Goal: Use online tool/utility: Utilize a website feature to perform a specific function

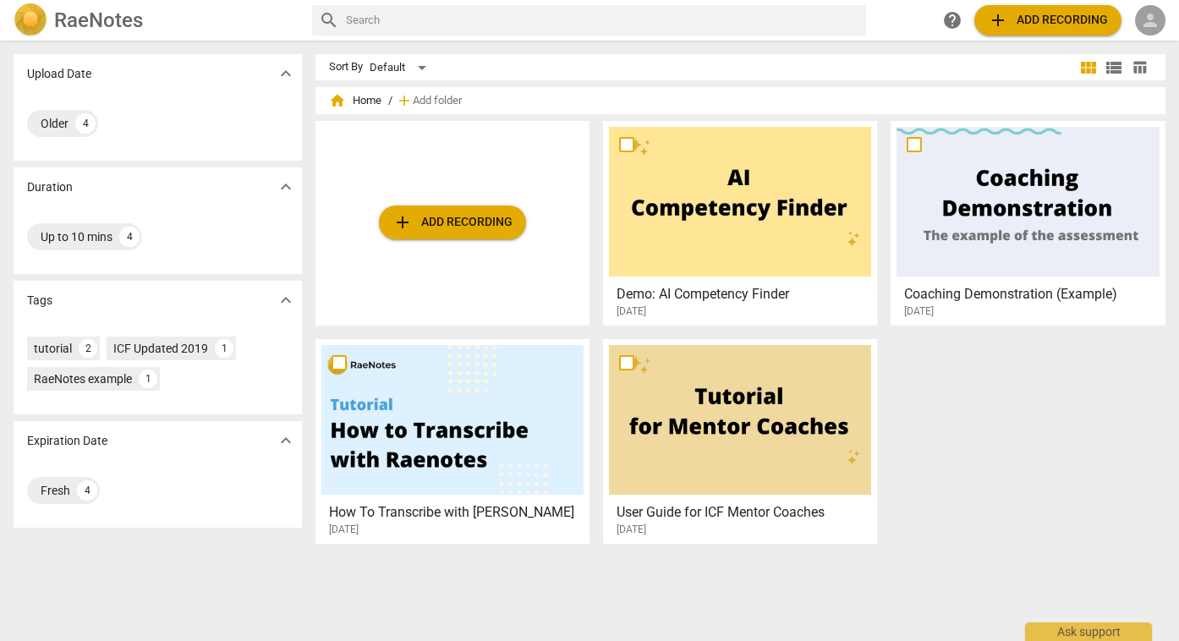
click at [1149, 19] on span "person" at bounding box center [1150, 20] width 20 height 20
click at [1137, 44] on li "Login" at bounding box center [1136, 40] width 61 height 41
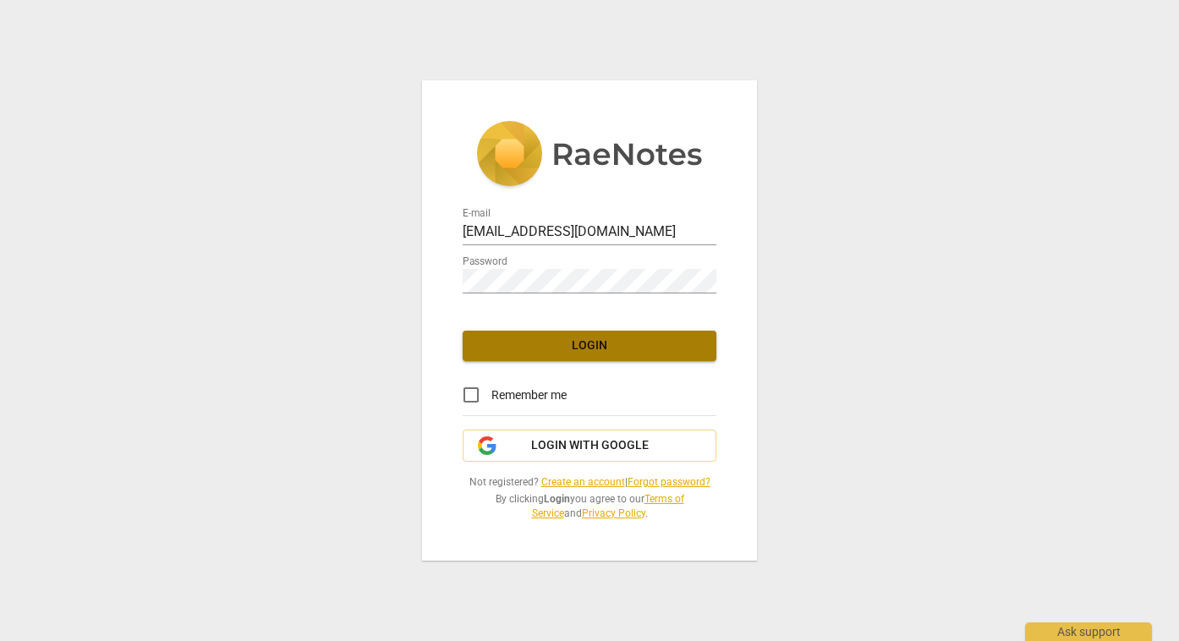
click at [591, 349] on span "Login" at bounding box center [589, 346] width 227 height 17
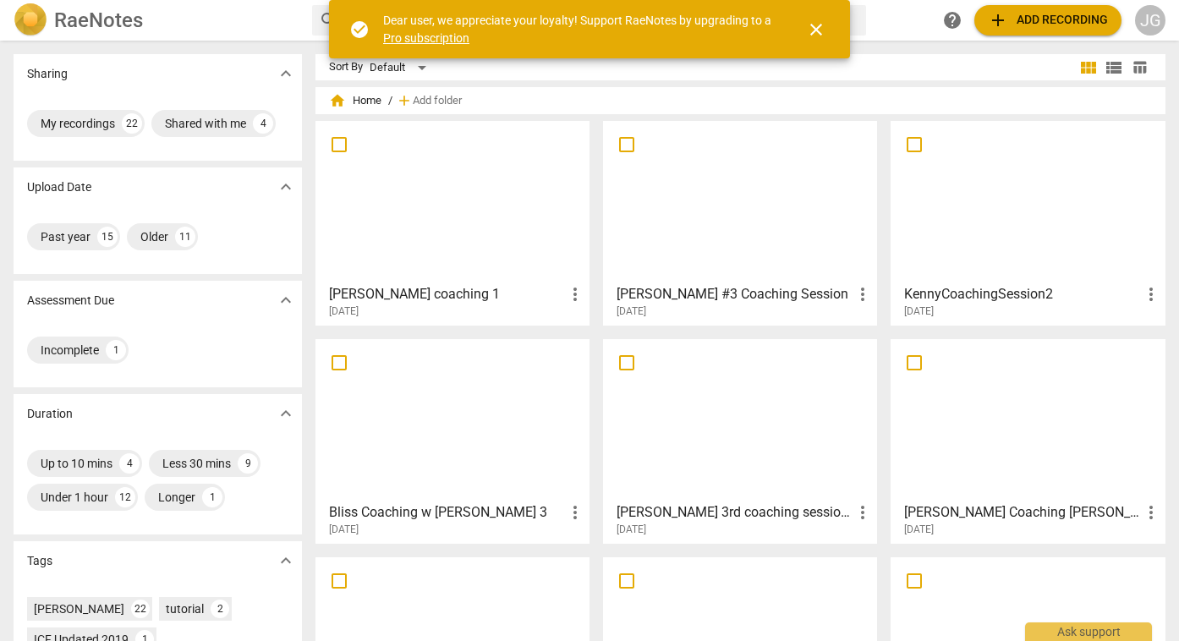
click at [817, 28] on span "close" at bounding box center [816, 29] width 20 height 20
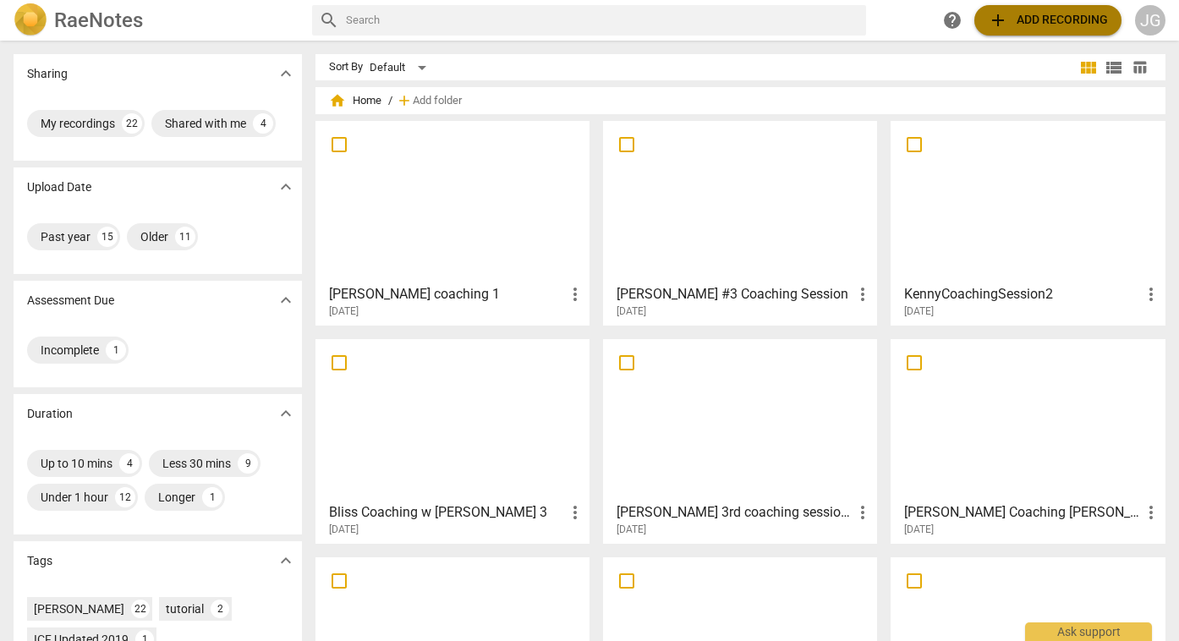
click at [1030, 20] on span "add Add recording" at bounding box center [1048, 20] width 120 height 20
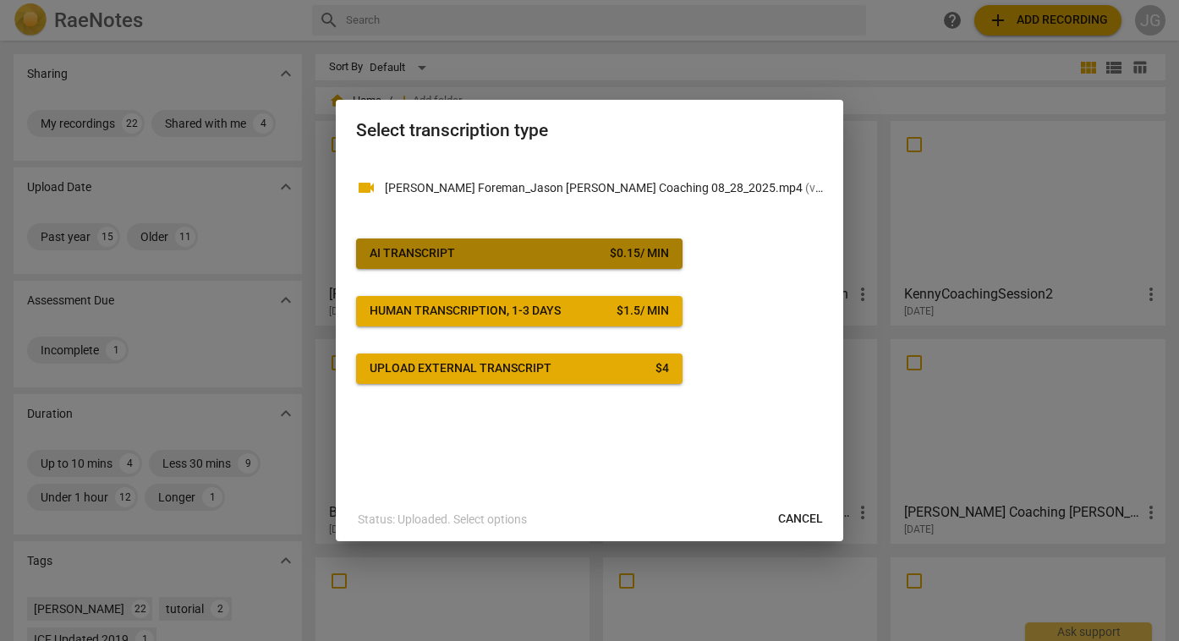
click at [574, 256] on span "AI Transcript $ 0.15 / min" at bounding box center [520, 253] width 300 height 17
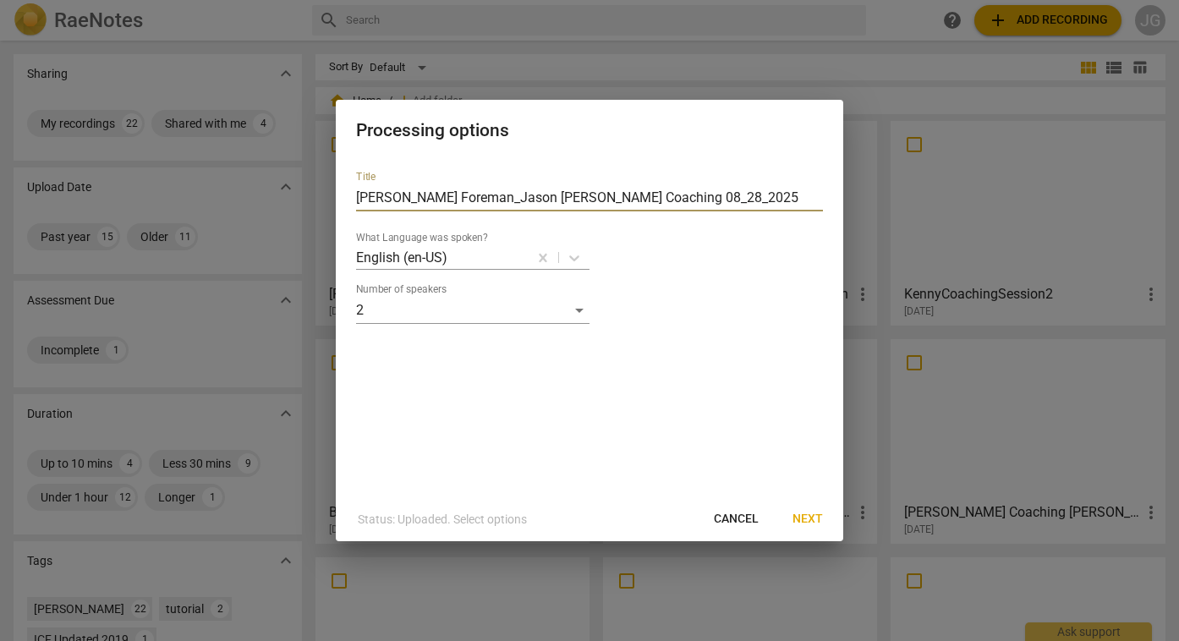
click at [519, 201] on input "[PERSON_NAME] Foreman_Jason [PERSON_NAME] Coaching 08_28_2025" at bounding box center [589, 197] width 467 height 27
type input "[PERSON_NAME] 08_28_2025"
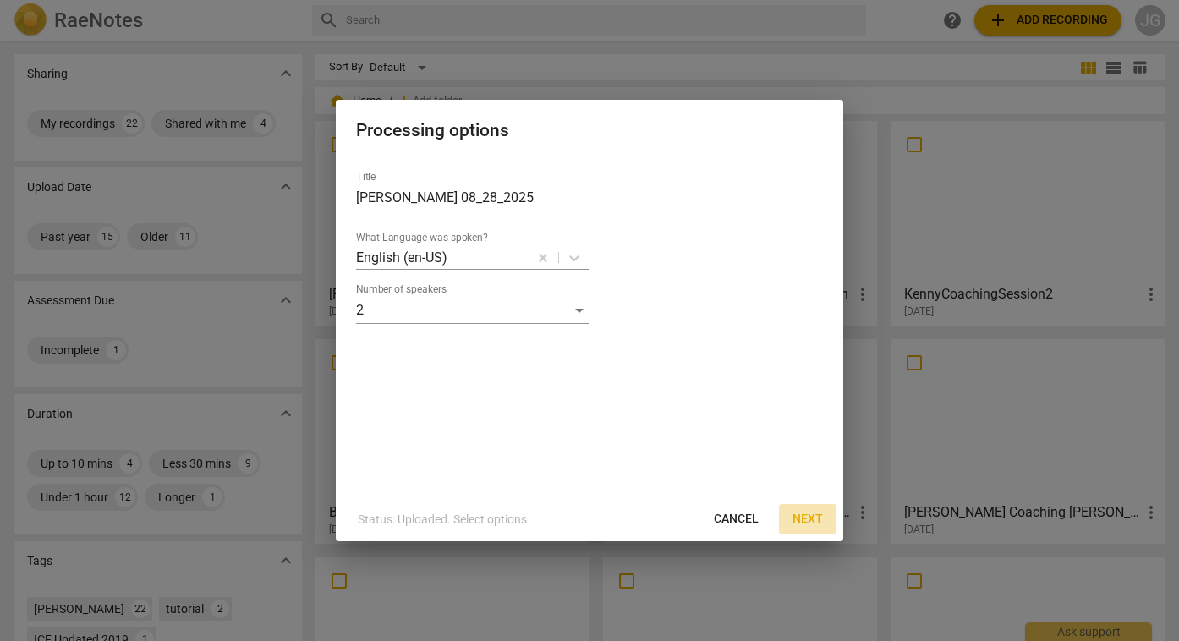
click at [808, 522] on span "Next" at bounding box center [808, 519] width 30 height 17
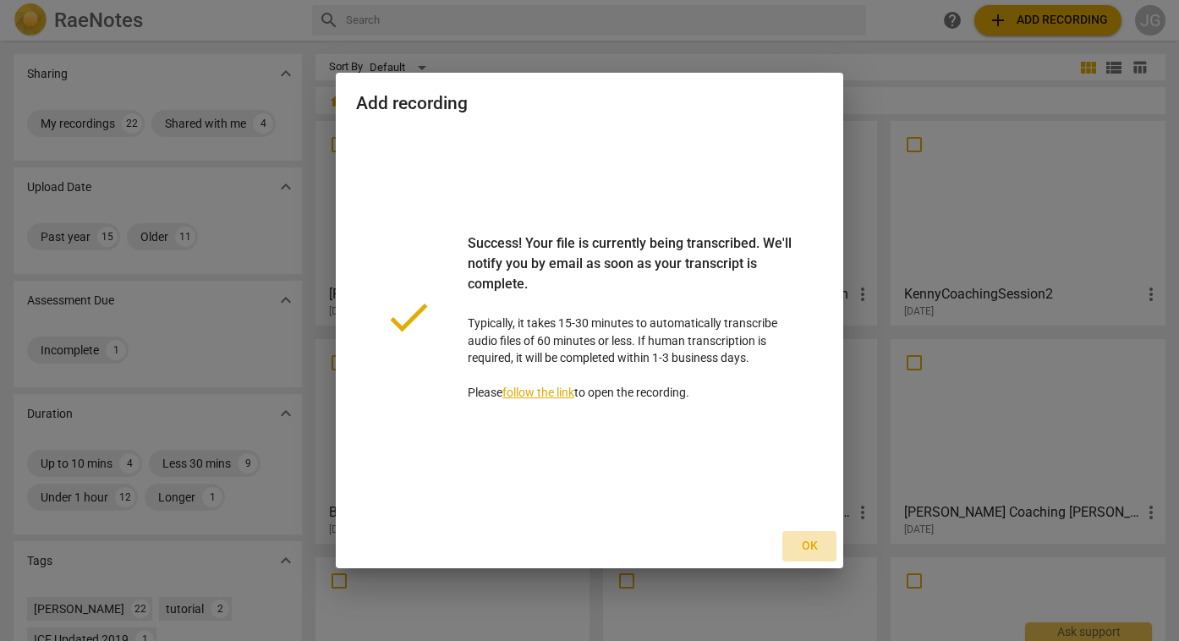
click at [815, 545] on span "Ok" at bounding box center [809, 546] width 27 height 17
